Goal: Task Accomplishment & Management: Use online tool/utility

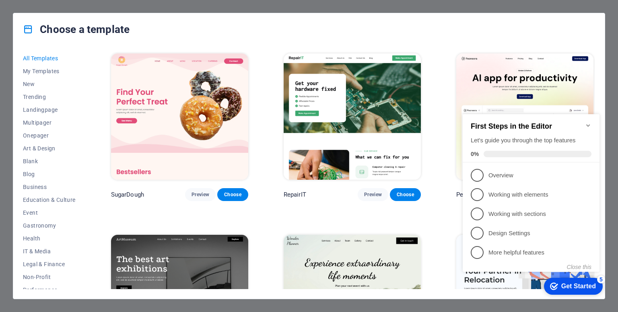
click at [590, 122] on icon "Minimize checklist" at bounding box center [588, 125] width 6 height 6
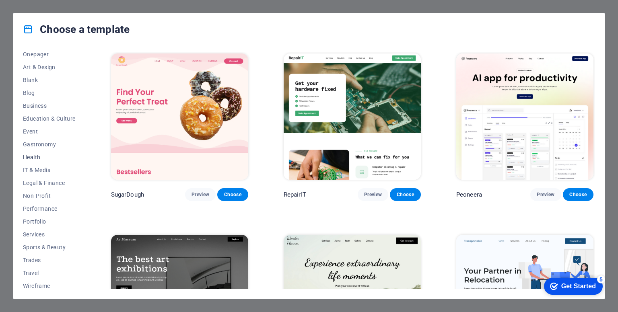
scroll to position [84, 0]
click at [39, 193] on span "Non-Profit" at bounding box center [49, 193] width 53 height 6
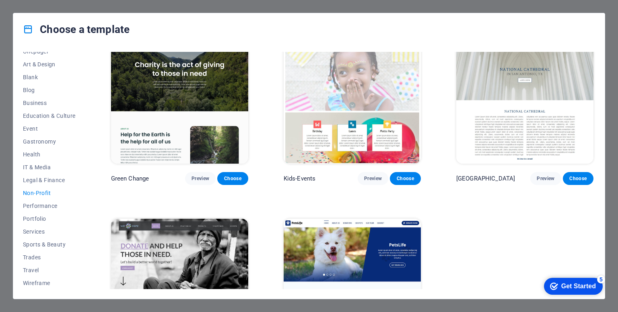
scroll to position [0, 0]
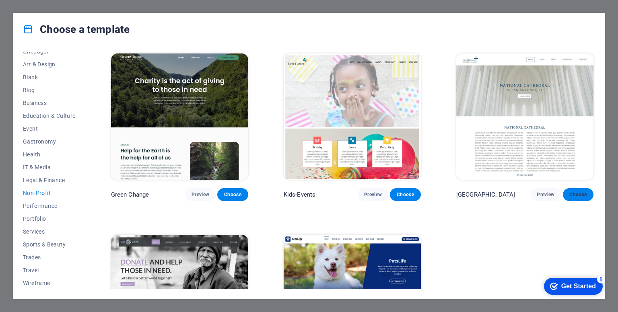
click at [575, 192] on span "Choose" at bounding box center [578, 194] width 18 height 6
